Goal: Transaction & Acquisition: Obtain resource

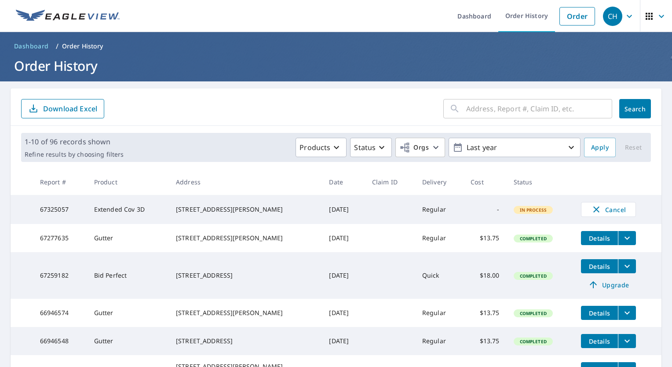
click at [345, 53] on ol "Dashboard / Order History" at bounding box center [336, 46] width 651 height 14
click at [622, 237] on icon "filesDropdownBtn-67277635" at bounding box center [627, 238] width 11 height 11
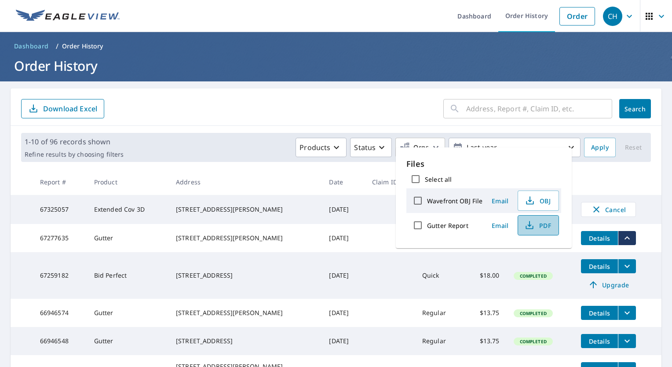
click at [535, 221] on span "PDF" at bounding box center [537, 225] width 28 height 11
